Goal: Find specific page/section: Find specific page/section

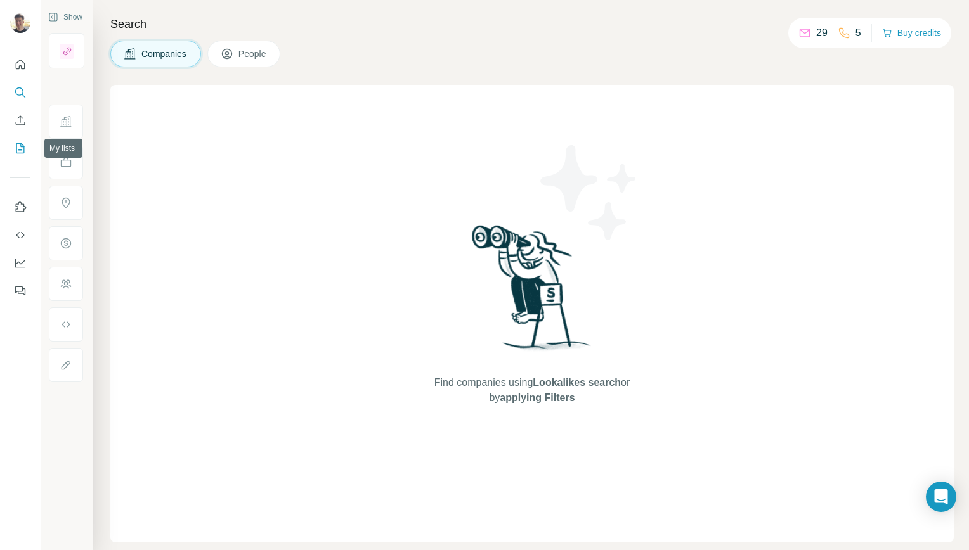
click at [27, 141] on button "My lists" at bounding box center [20, 148] width 20 height 23
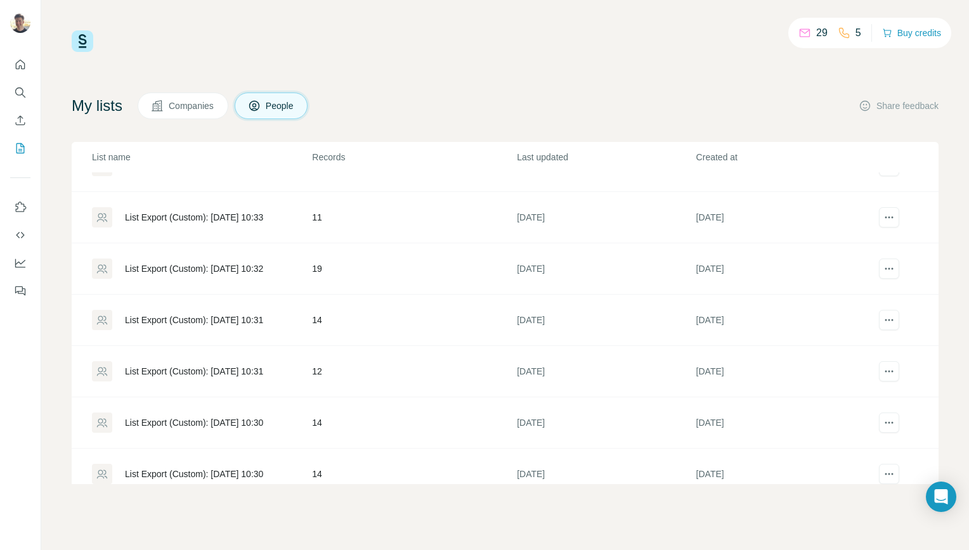
scroll to position [713, 0]
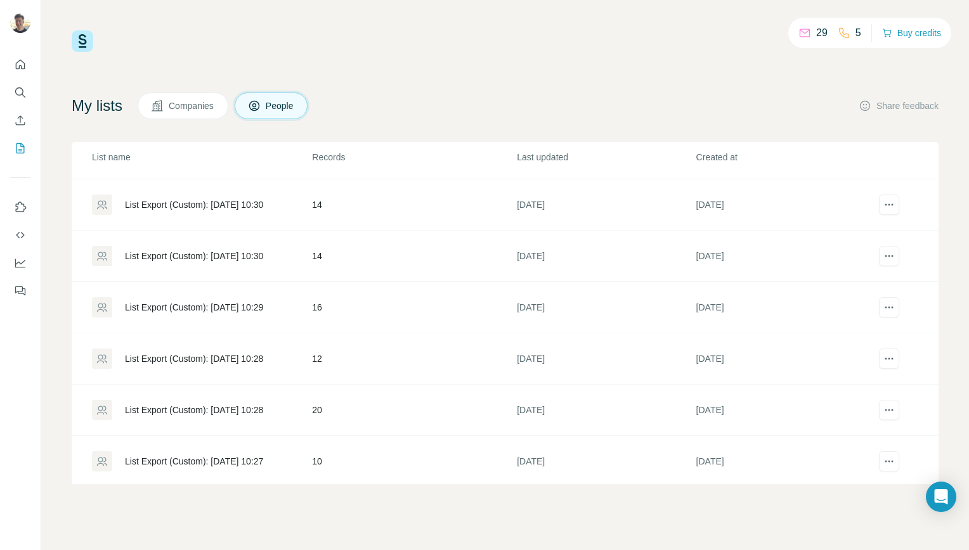
click at [228, 459] on div "List Export (Custom): [DATE] 10:27" at bounding box center [194, 461] width 138 height 13
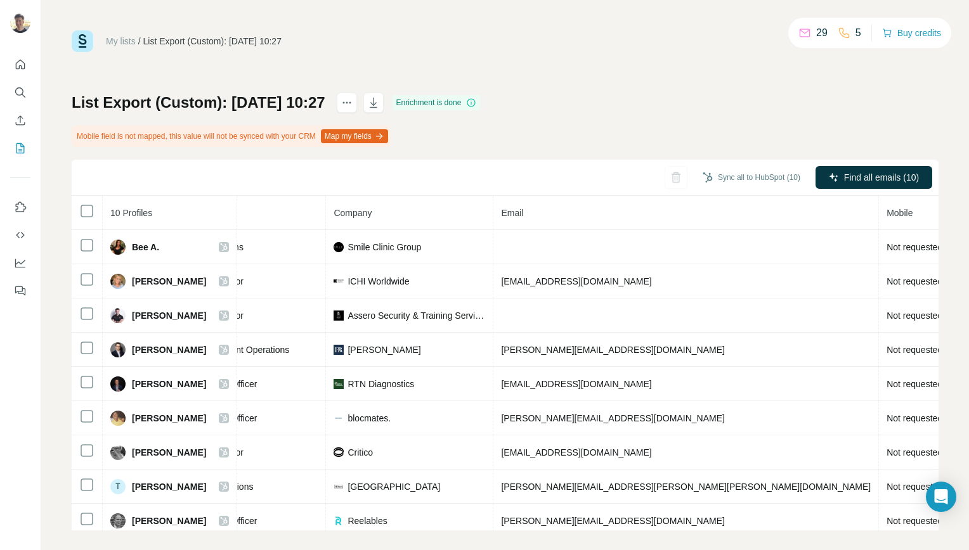
scroll to position [0, 312]
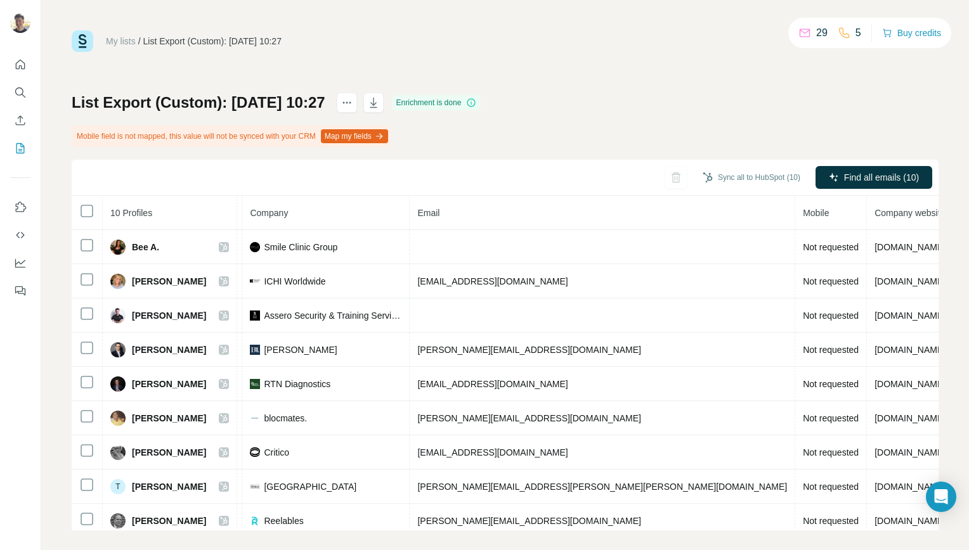
click at [803, 249] on span "Not requested" at bounding box center [831, 247] width 56 height 10
click at [110, 285] on div "[PERSON_NAME]" at bounding box center [158, 281] width 96 height 15
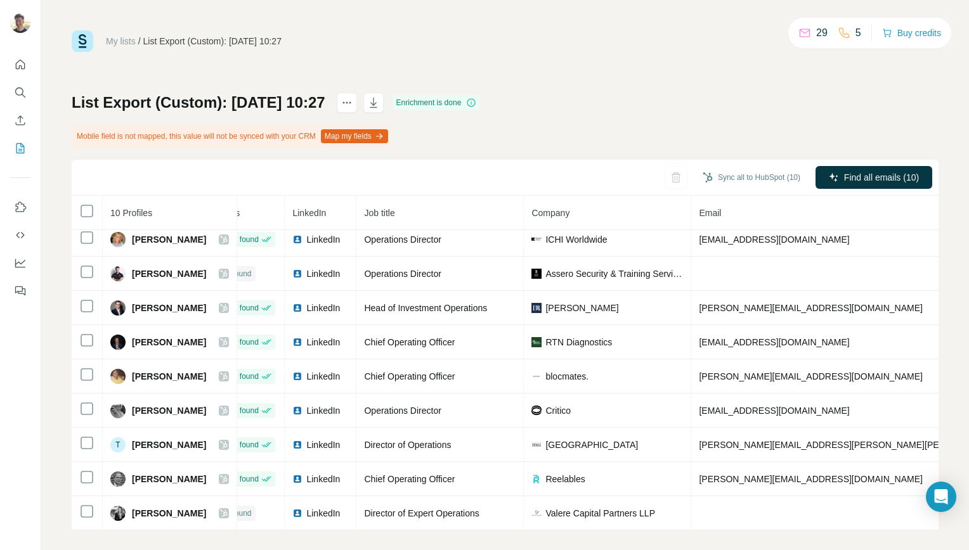
scroll to position [0, 30]
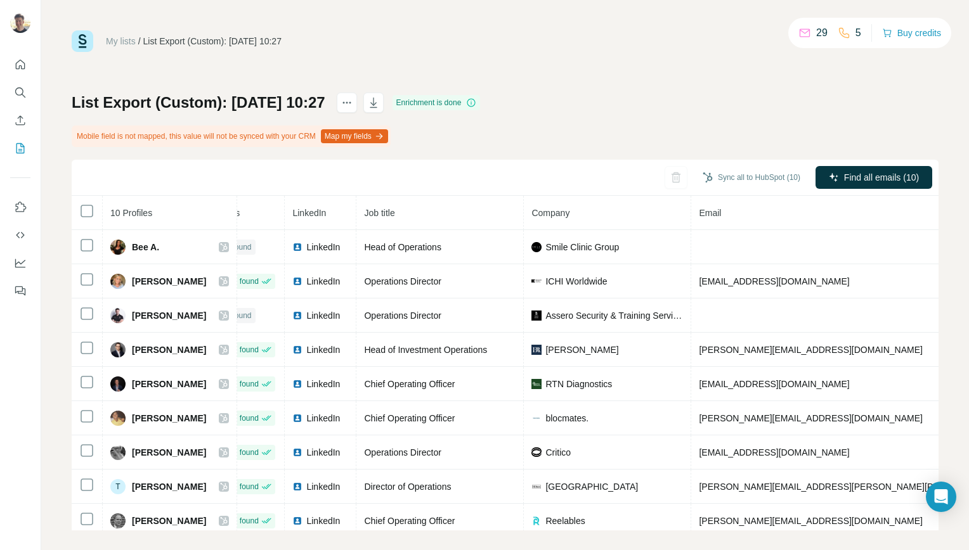
click at [312, 416] on span "LinkedIn" at bounding box center [323, 418] width 34 height 13
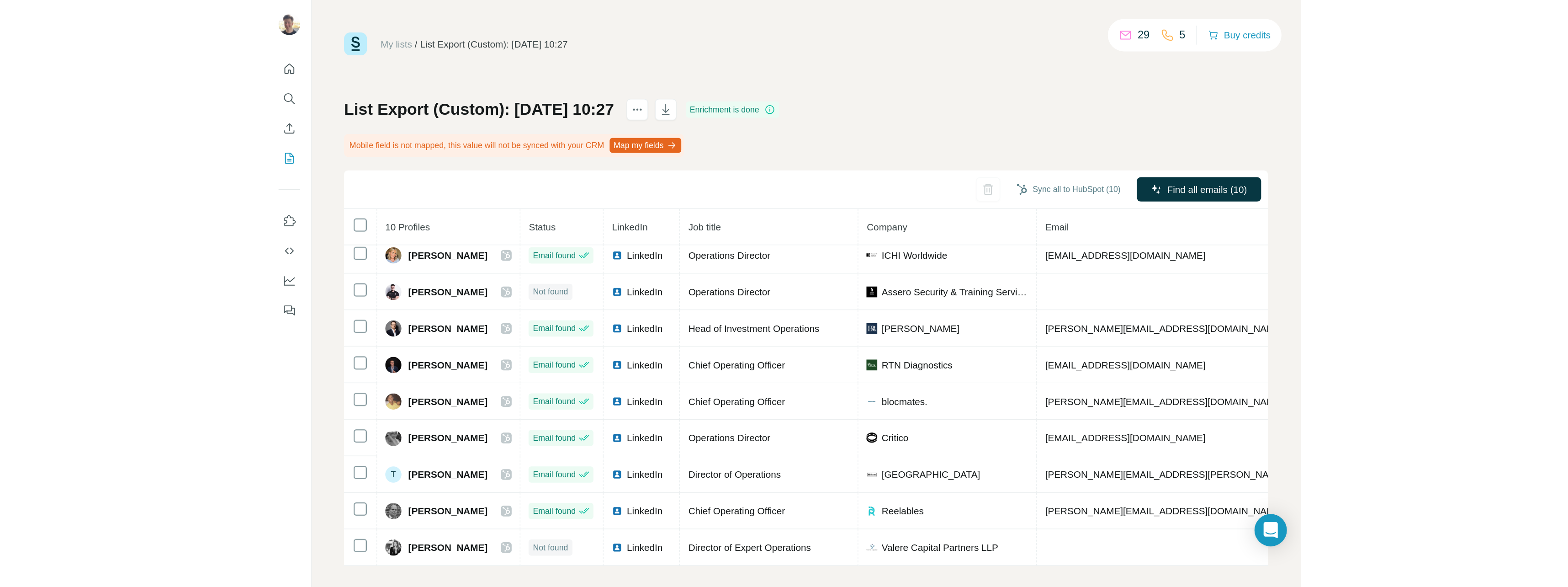
scroll to position [32, 0]
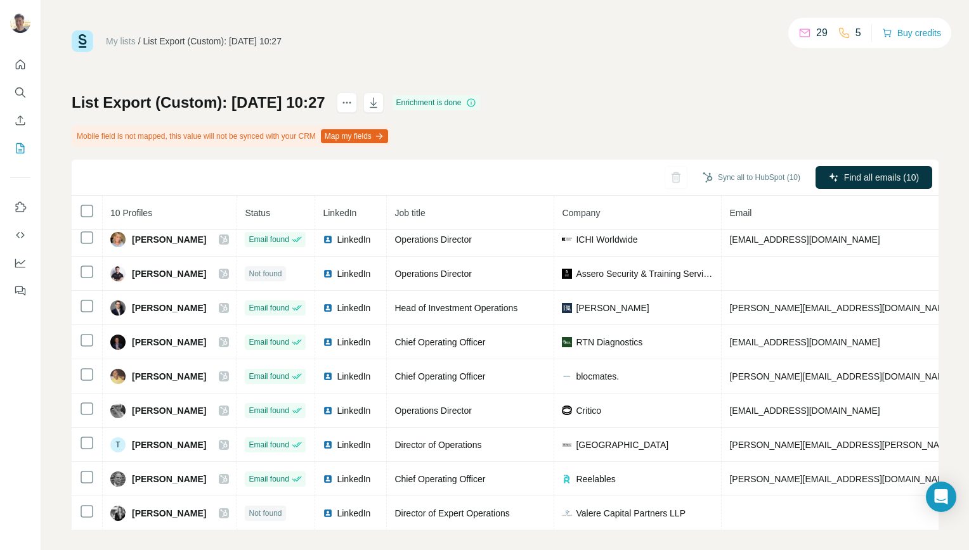
click at [351, 405] on span "LinkedIn" at bounding box center [354, 411] width 34 height 13
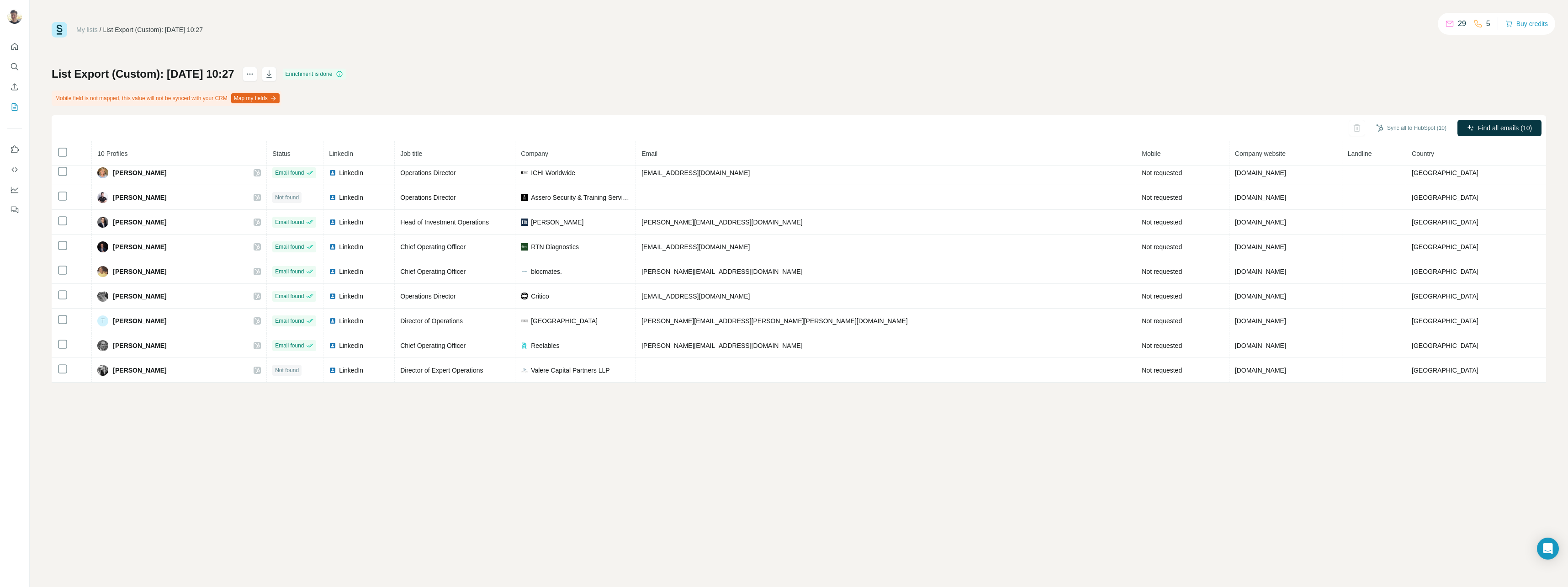
scroll to position [0, 0]
